Goal: Information Seeking & Learning: Find specific fact

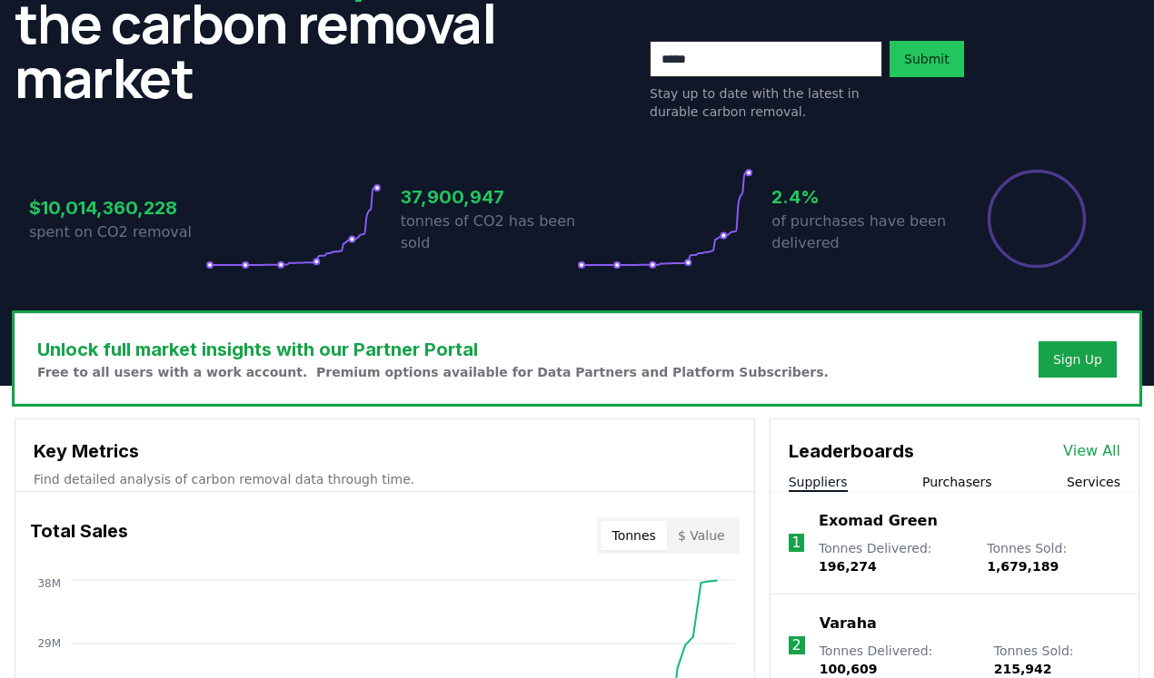
scroll to position [421, 0]
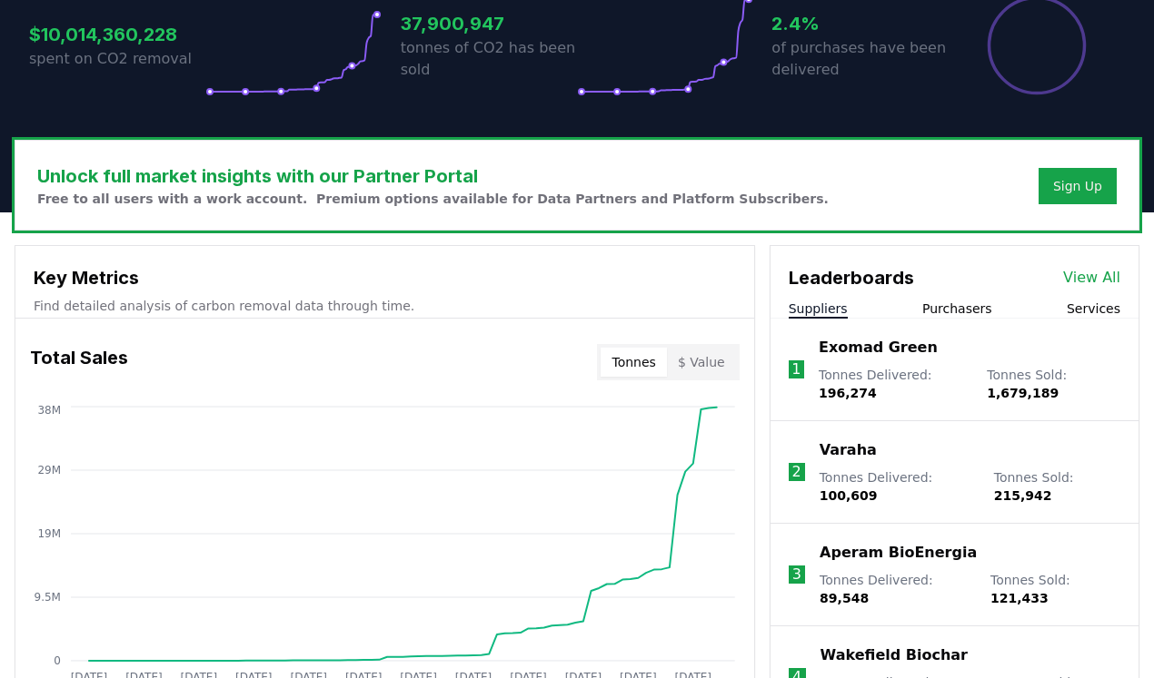
click at [1097, 274] on link "View All" at bounding box center [1091, 278] width 57 height 22
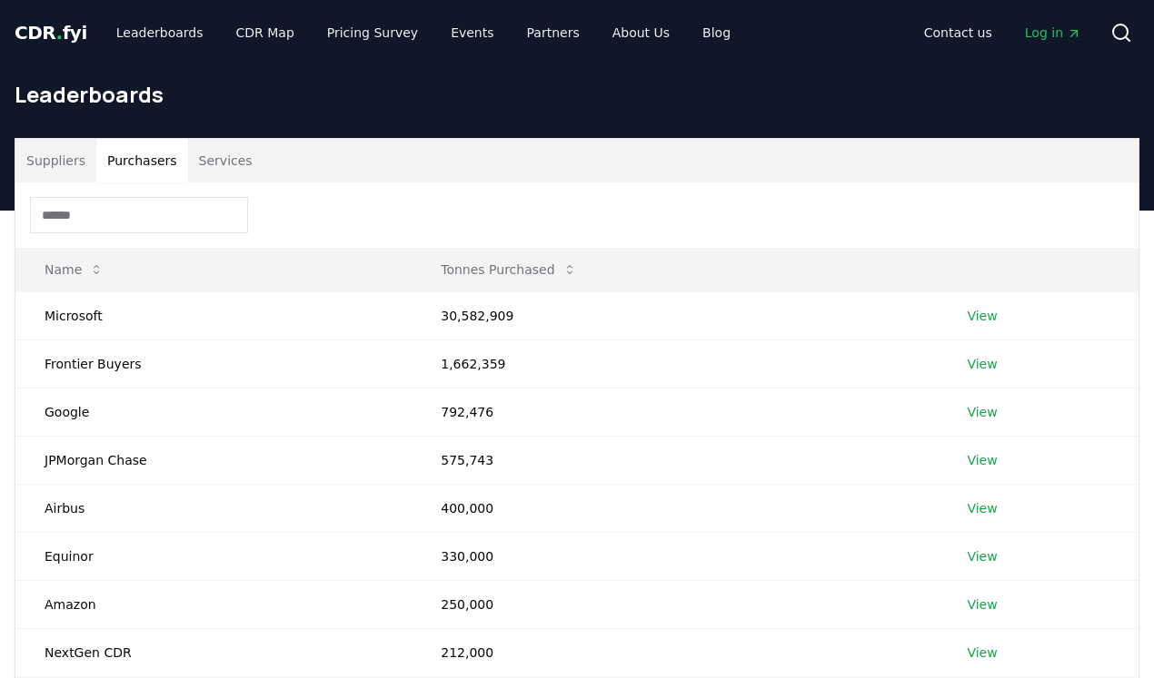
click at [134, 161] on button "Purchasers" at bounding box center [142, 161] width 92 height 44
click at [131, 212] on input at bounding box center [139, 215] width 218 height 36
type input "*"
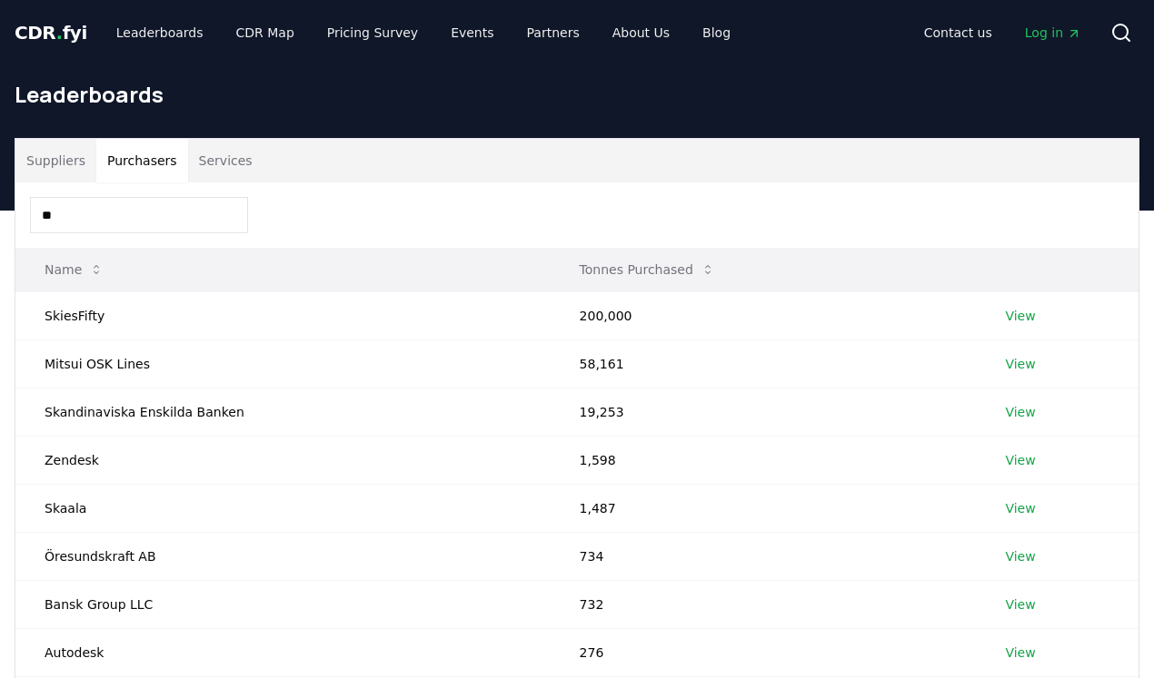
type input "*"
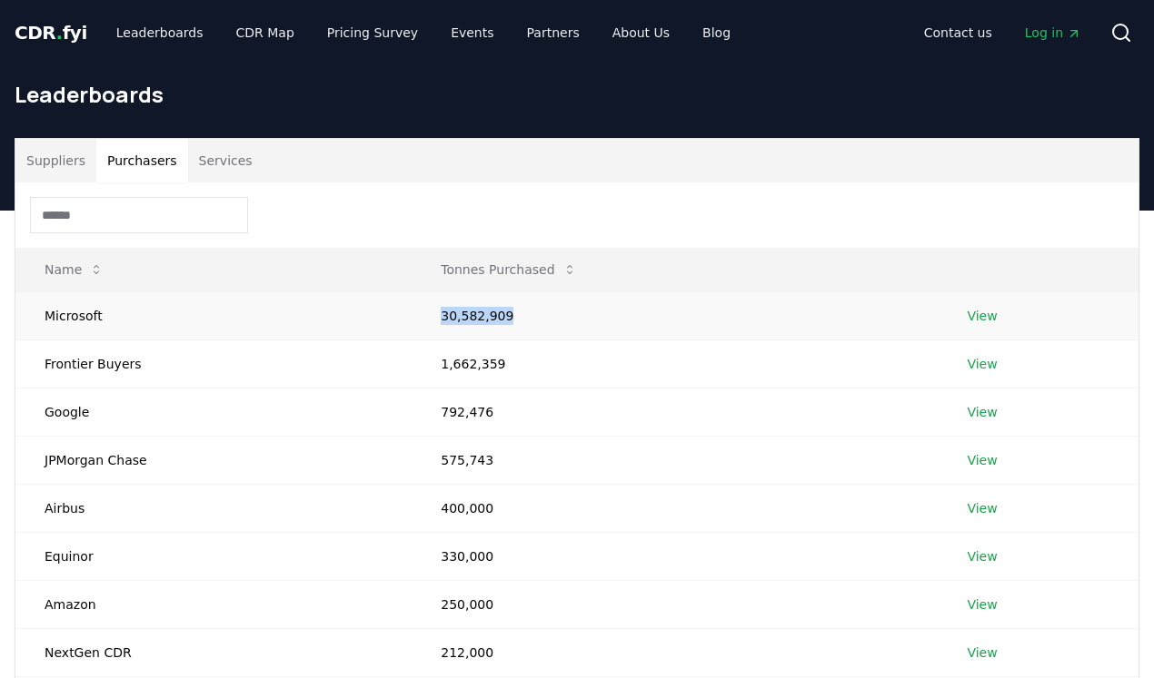
drag, startPoint x: 414, startPoint y: 305, endPoint x: 528, endPoint y: 316, distance: 114.1
click at [528, 316] on td "30,582,909" at bounding box center [674, 316] width 526 height 48
drag, startPoint x: 373, startPoint y: 316, endPoint x: 476, endPoint y: 316, distance: 102.6
click at [476, 316] on tr "Microsoft 30,582,909 View" at bounding box center [576, 316] width 1123 height 48
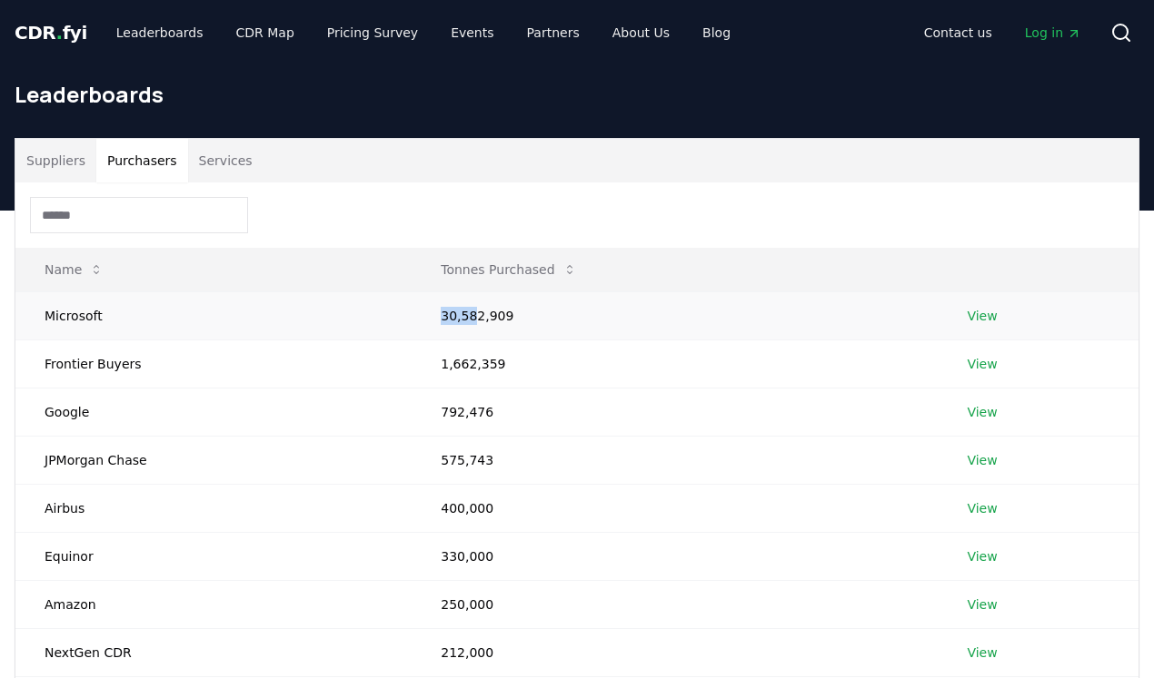
click at [476, 316] on td "30,582,909" at bounding box center [674, 316] width 526 height 48
